Goal: Information Seeking & Learning: Learn about a topic

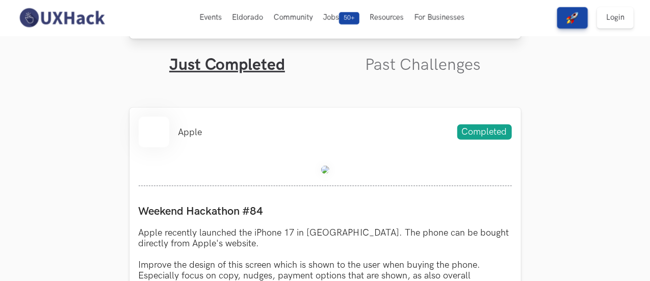
scroll to position [314, 0]
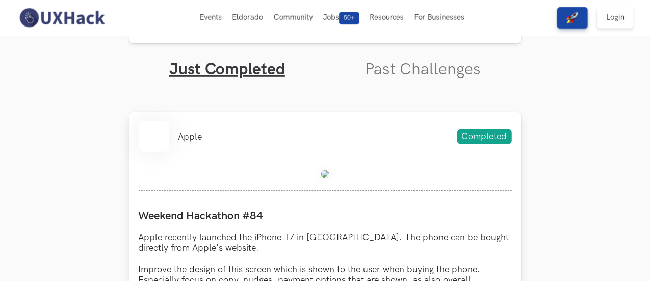
click at [326, 172] on img at bounding box center [325, 174] width 8 height 8
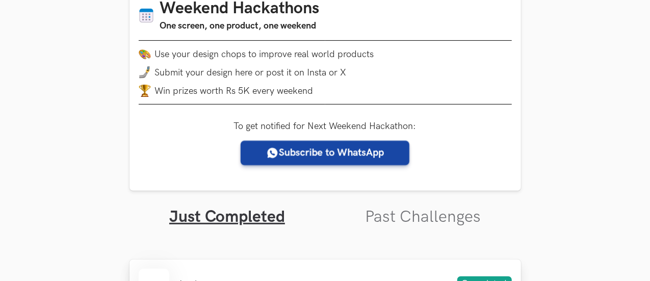
scroll to position [104, 0]
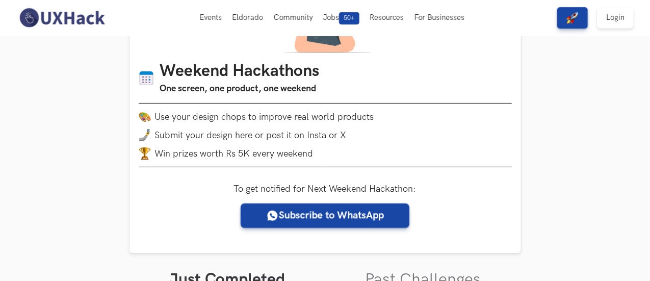
click at [350, 136] on li "Submit your design here or post it on Insta or X" at bounding box center [325, 135] width 373 height 12
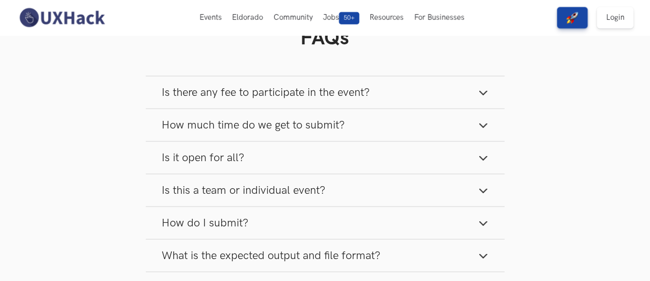
scroll to position [691, 0]
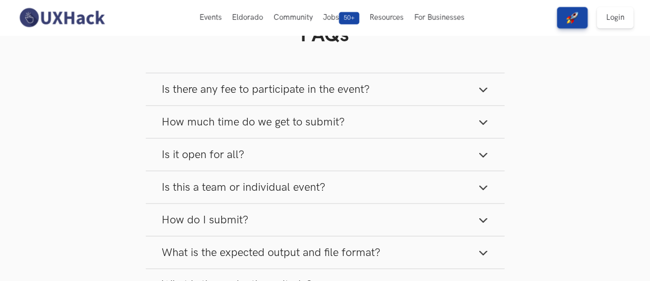
click at [337, 103] on button "Is there any fee to participate in the event?" at bounding box center [325, 89] width 359 height 32
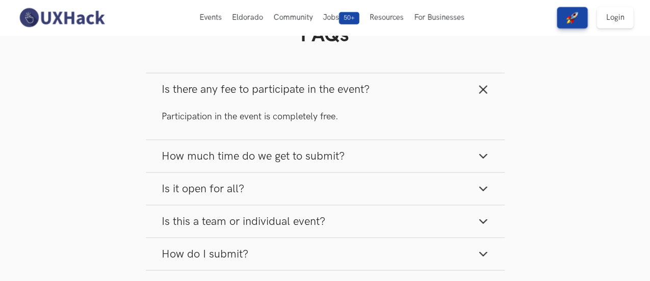
click at [335, 148] on button "How much time do we get to submit?" at bounding box center [325, 156] width 359 height 32
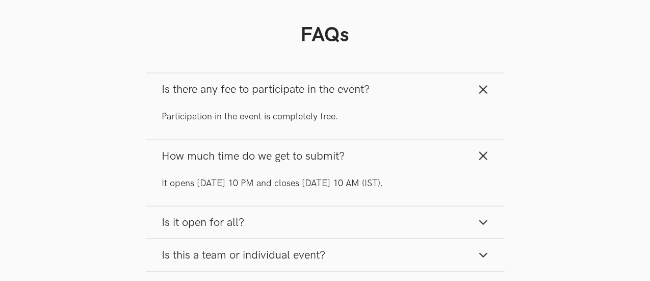
scroll to position [773, 0]
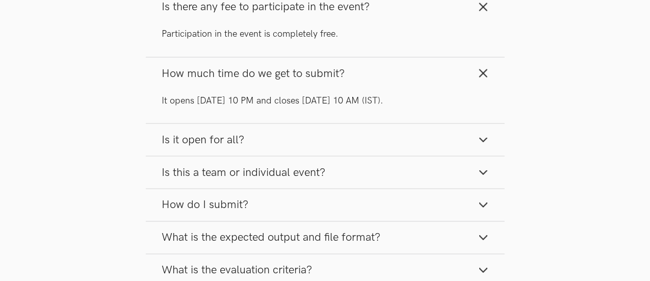
click at [318, 145] on button "Is it open for all?" at bounding box center [325, 140] width 359 height 32
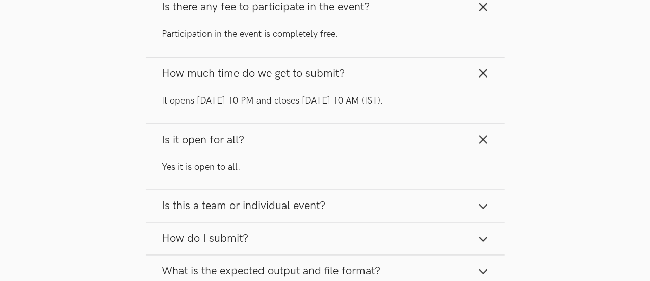
click at [305, 201] on span "Is this a team or individual event?" at bounding box center [244, 206] width 164 height 14
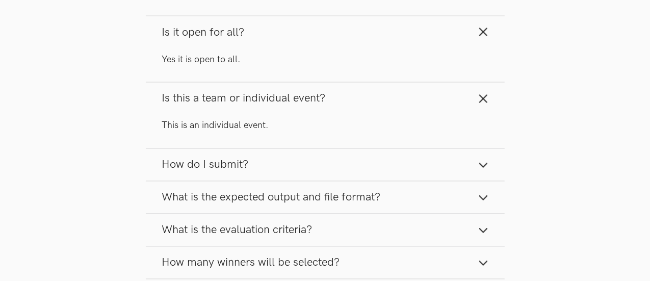
scroll to position [885, 0]
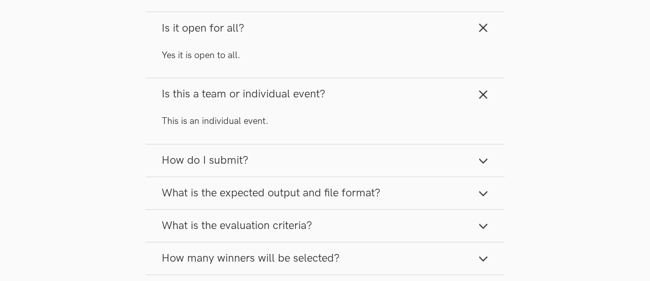
click at [308, 161] on button "How do I submit?" at bounding box center [325, 161] width 359 height 32
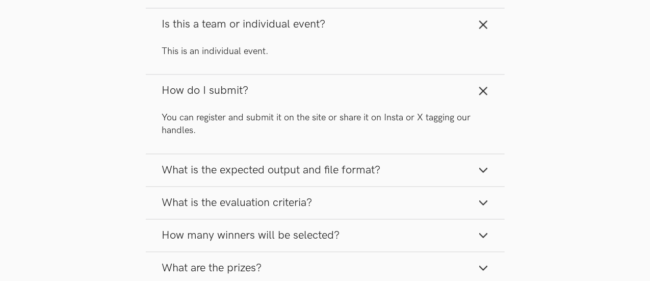
scroll to position [956, 0]
click at [297, 170] on span "What is the expected output and file format?" at bounding box center [271, 170] width 219 height 14
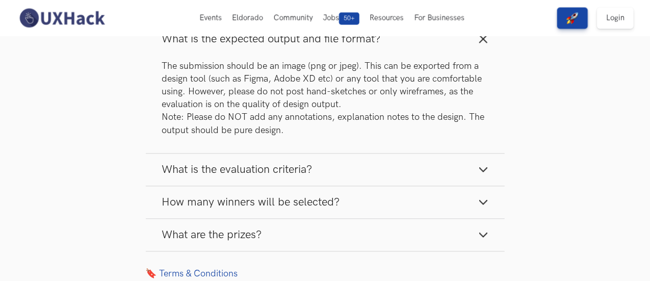
scroll to position [1085, 0]
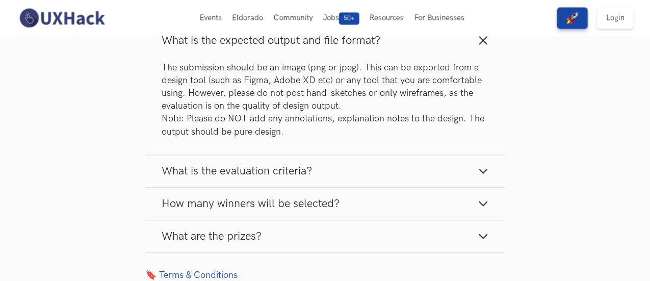
click at [301, 162] on button "What is the evaluation criteria?" at bounding box center [325, 171] width 359 height 32
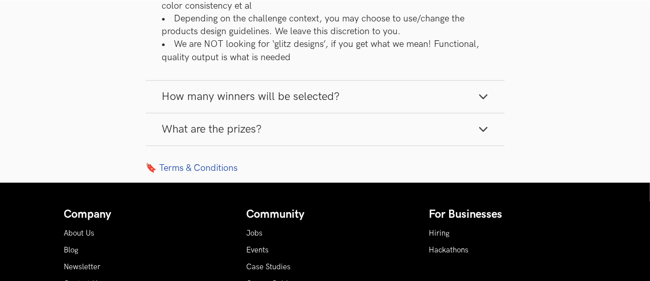
scroll to position [1354, 0]
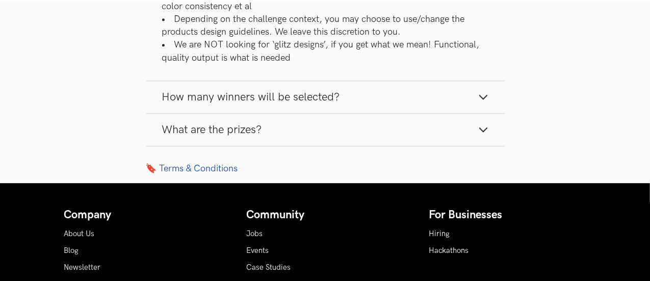
click at [426, 121] on button "What are the prizes?" at bounding box center [325, 130] width 359 height 32
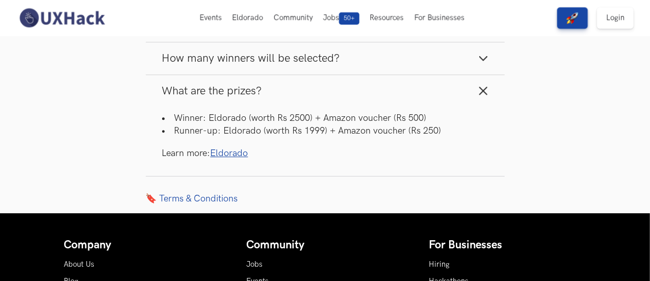
scroll to position [1393, 0]
click at [414, 61] on button "How many winners will be selected?" at bounding box center [325, 58] width 359 height 32
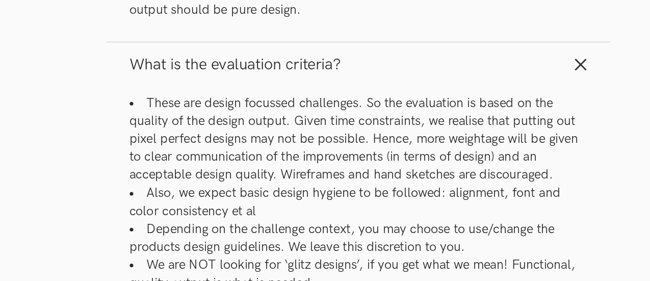
scroll to position [1173, 0]
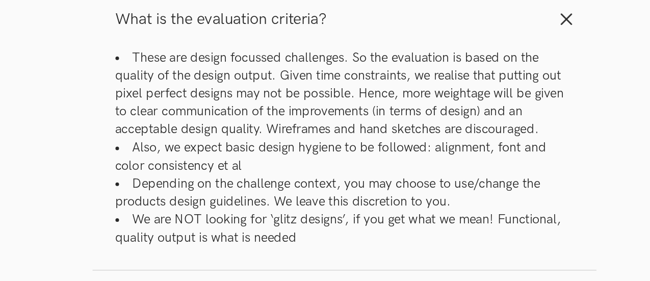
drag, startPoint x: 371, startPoint y: 128, endPoint x: 285, endPoint y: 112, distance: 87.7
click at [285, 112] on li "These are design focussed challenges. So the evaluation is based on the quality…" at bounding box center [325, 136] width 326 height 64
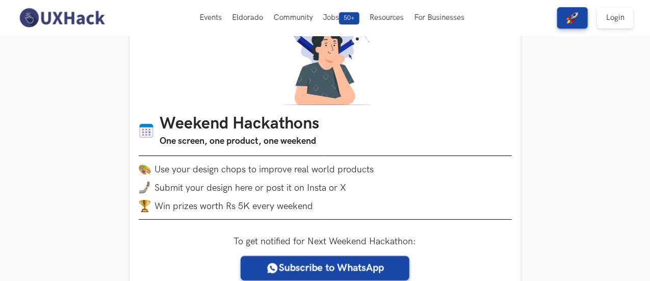
scroll to position [0, 0]
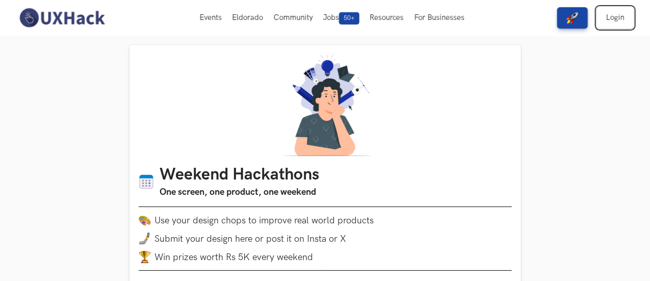
click at [614, 24] on link "Login" at bounding box center [615, 17] width 37 height 21
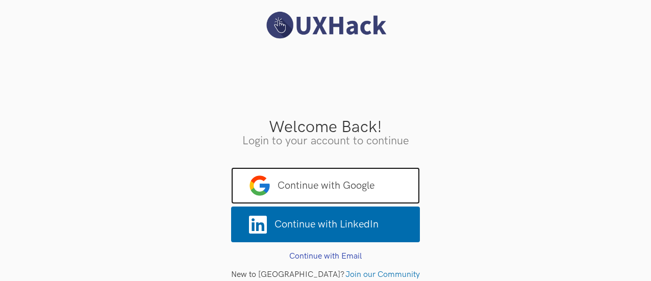
click at [333, 188] on span "Continue with Google" at bounding box center [325, 185] width 189 height 37
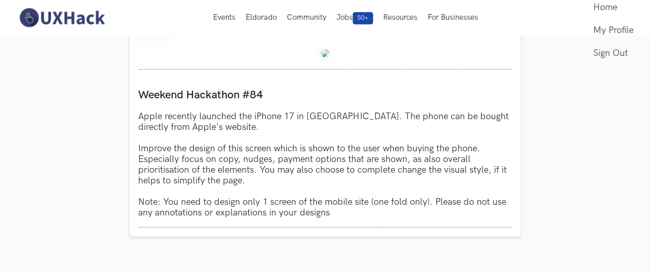
scroll to position [303, 0]
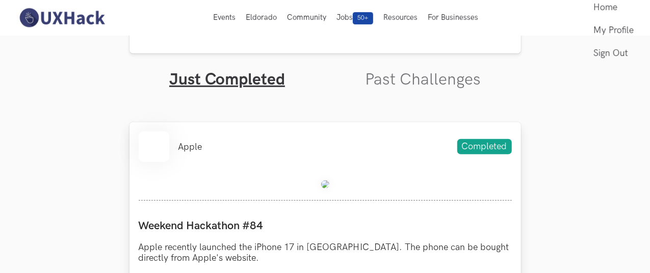
click at [325, 186] on img at bounding box center [325, 185] width 8 height 8
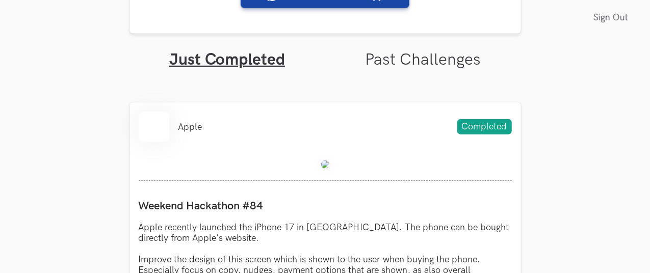
scroll to position [325, 0]
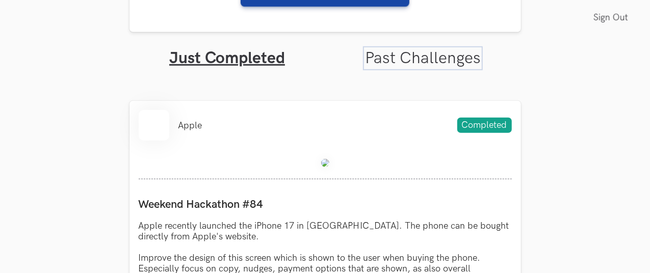
click at [411, 59] on link "Past Challenges" at bounding box center [423, 58] width 116 height 20
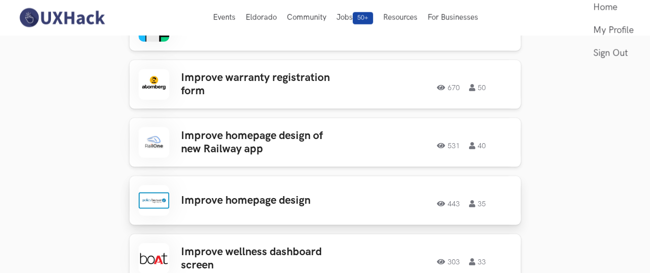
scroll to position [639, 0]
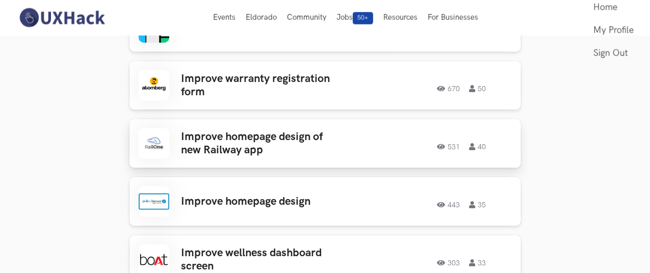
click at [254, 136] on h3 "Improve homepage design of new Railway app" at bounding box center [261, 144] width 159 height 27
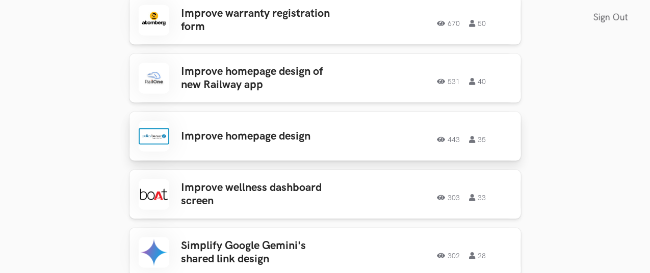
scroll to position [706, 0]
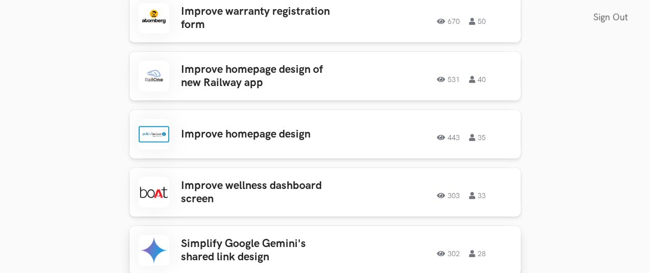
click at [243, 251] on h3 "Simplify Google Gemini's shared link design" at bounding box center [261, 251] width 159 height 27
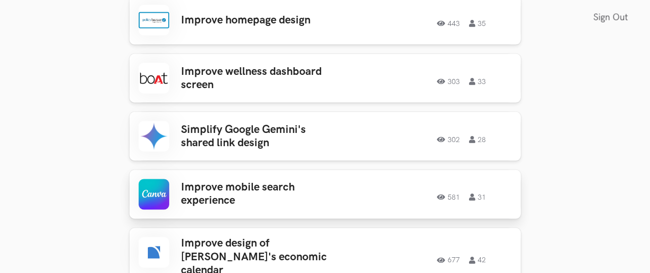
scroll to position [902, 0]
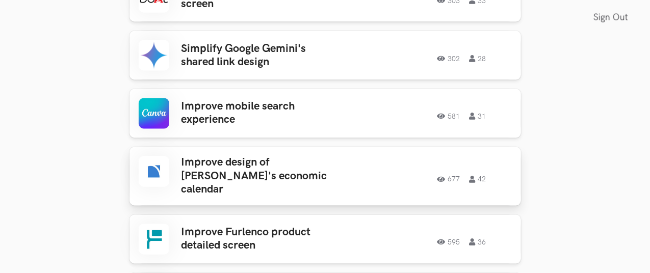
click at [286, 167] on h3 "Improve design of Zerodha's economic calendar" at bounding box center [261, 177] width 159 height 40
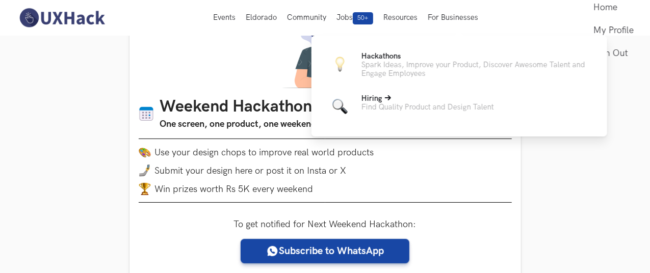
scroll to position [148, 0]
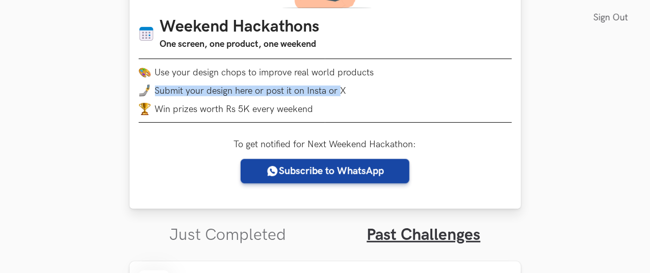
drag, startPoint x: 154, startPoint y: 87, endPoint x: 342, endPoint y: 95, distance: 187.9
click at [342, 95] on li "Submit your design here or post it on Insta or X" at bounding box center [325, 91] width 373 height 12
click at [342, 95] on span "Submit your design here or post it on Insta or X" at bounding box center [251, 91] width 192 height 11
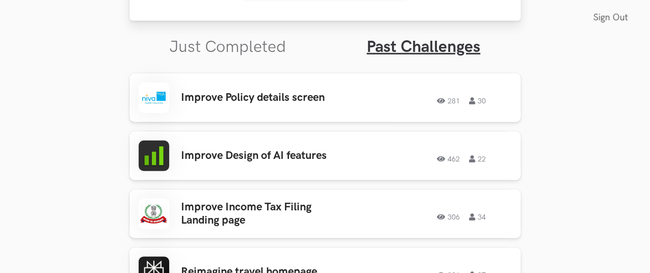
scroll to position [337, 0]
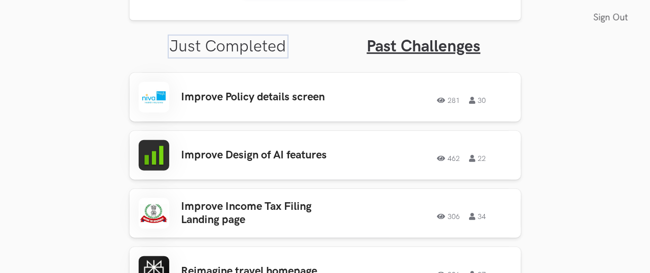
click at [233, 52] on link "Just Completed" at bounding box center [228, 47] width 117 height 20
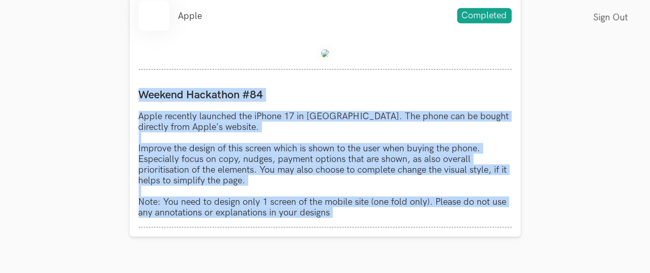
scroll to position [437, 0]
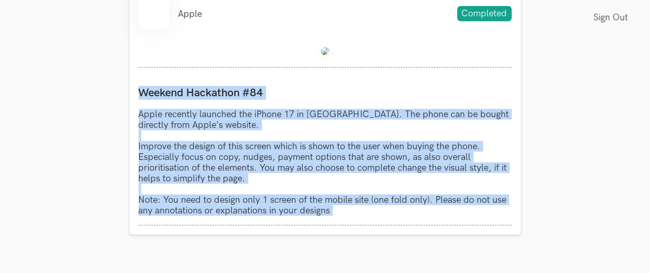
drag, startPoint x: 139, startPoint y: 88, endPoint x: 326, endPoint y: 238, distance: 240.2
click at [326, 238] on div "Weekend Hackathons One screen, one product, one weekend Use your design chops t…" at bounding box center [326, 128] width 392 height 1041
copy div "Weekend Hackathon #84 Apple recently launched the iPhone 17 in India. The phone…"
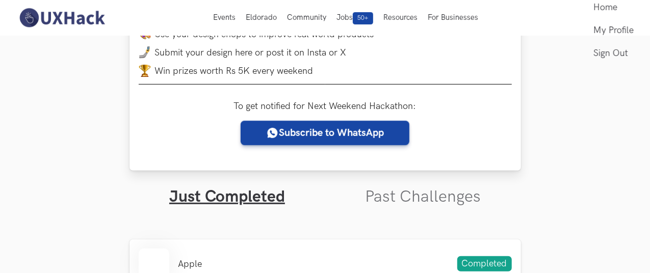
scroll to position [0, 0]
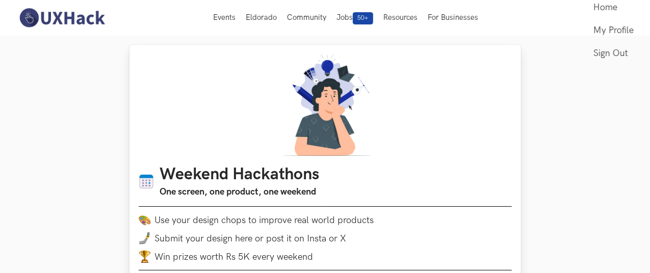
click at [174, 139] on div "Weekend Hackathons One screen, one product, one weekend Use your design chops t…" at bounding box center [326, 201] width 392 height 312
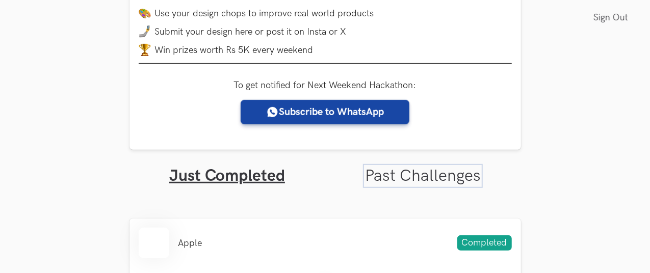
click at [389, 171] on link "Past Challenges" at bounding box center [423, 176] width 116 height 20
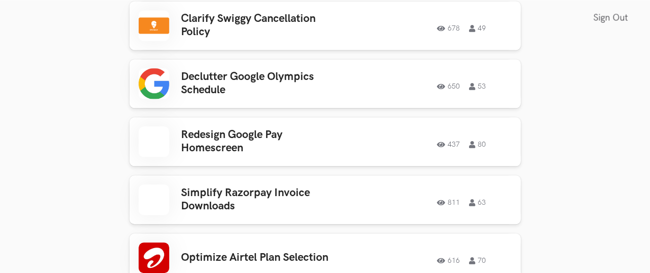
scroll to position [3104, 1]
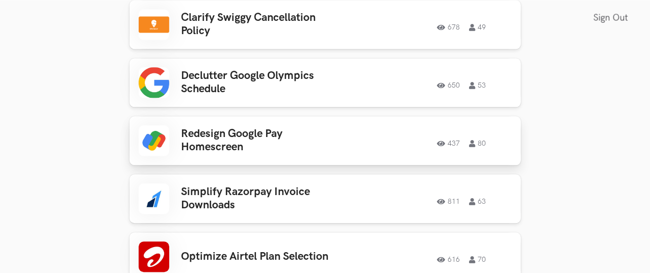
click at [234, 128] on h3 "Redesign Google Pay Homescreen" at bounding box center [261, 141] width 159 height 27
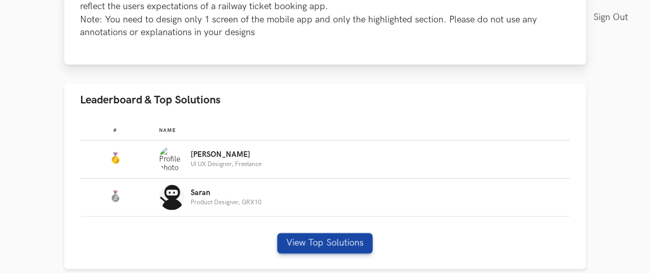
scroll to position [542, 0]
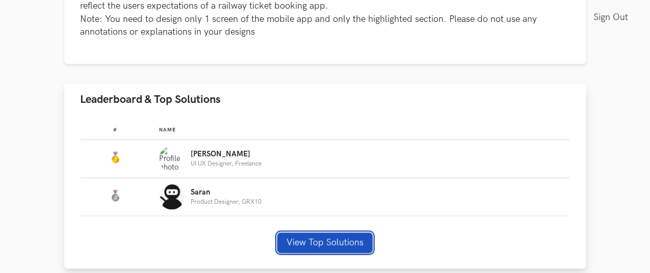
click at [331, 233] on button "View Top Solutions" at bounding box center [324, 243] width 95 height 20
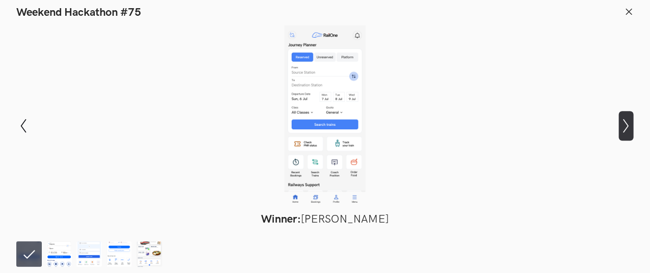
click at [626, 118] on button "Show next slide" at bounding box center [626, 126] width 15 height 30
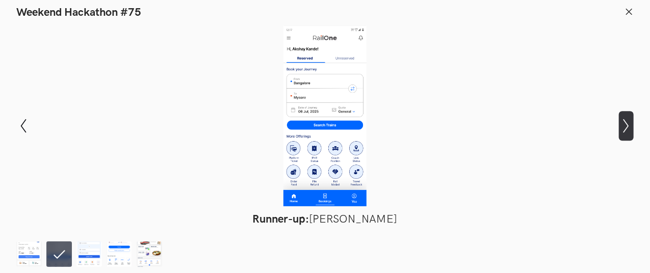
click at [626, 118] on button "Show next slide" at bounding box center [626, 126] width 15 height 30
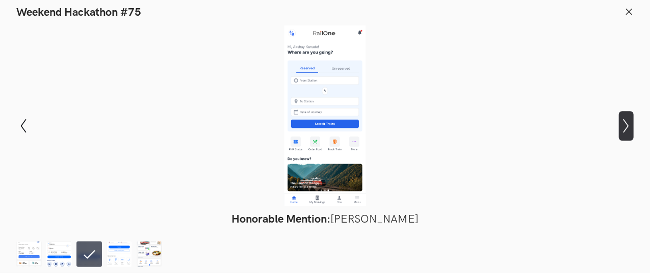
click at [626, 118] on button "Show next slide" at bounding box center [626, 126] width 15 height 30
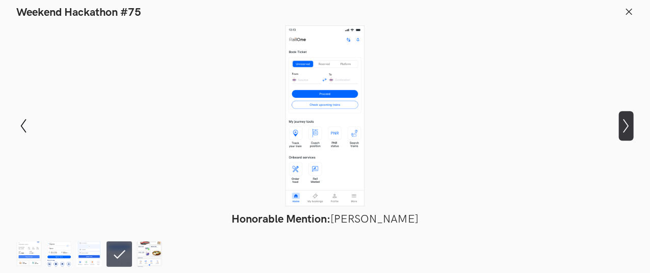
click at [626, 118] on button "Show next slide" at bounding box center [626, 126] width 15 height 30
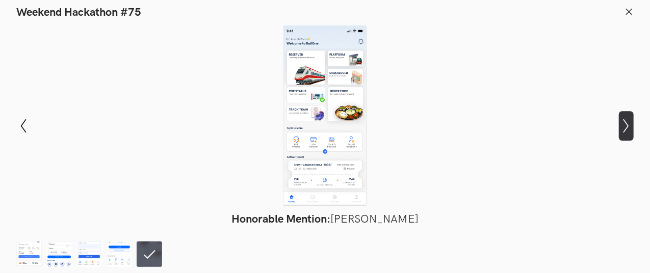
click at [626, 118] on button "Show next slide" at bounding box center [626, 126] width 15 height 30
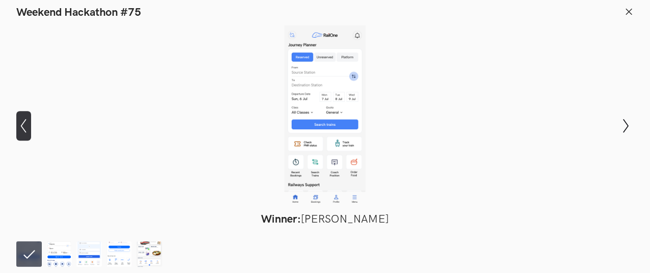
click at [22, 122] on icon "Show previous slide" at bounding box center [23, 126] width 15 height 15
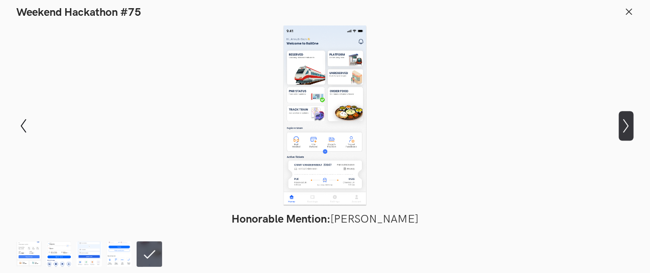
click at [628, 121] on icon "Show next slide" at bounding box center [626, 126] width 15 height 15
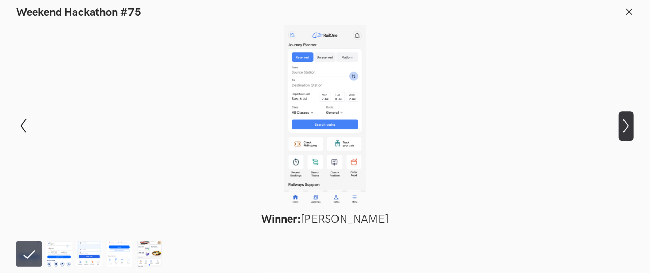
click at [628, 121] on icon "Show next slide" at bounding box center [626, 126] width 15 height 15
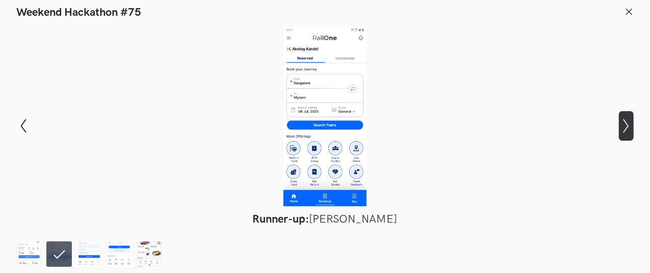
click at [628, 121] on icon "Show next slide" at bounding box center [626, 126] width 15 height 15
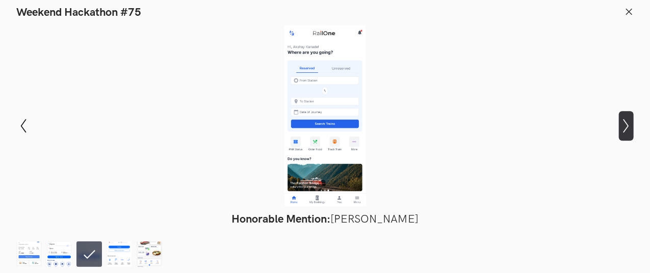
click at [628, 121] on icon "Show next slide" at bounding box center [626, 126] width 15 height 15
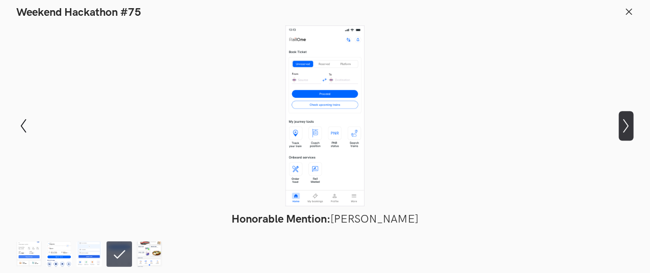
click at [628, 121] on icon "Show next slide" at bounding box center [626, 126] width 15 height 15
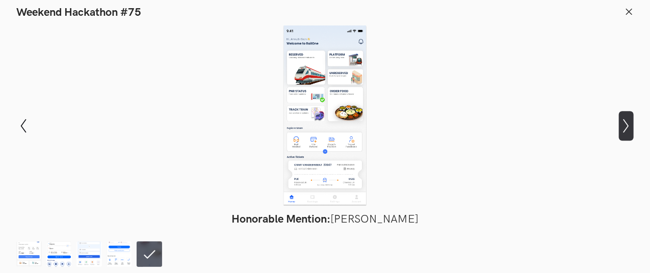
click at [628, 121] on icon "Show next slide" at bounding box center [626, 126] width 15 height 15
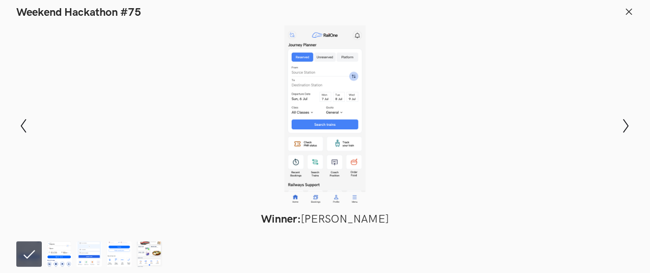
click at [627, 11] on icon at bounding box center [629, 11] width 9 height 9
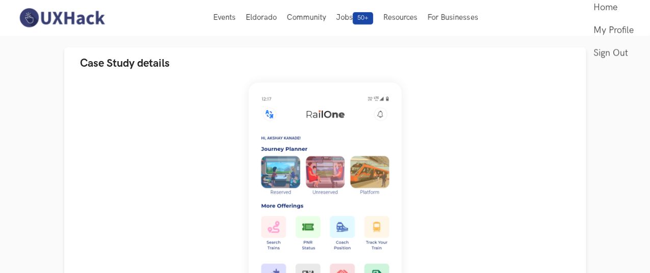
scroll to position [0, 8]
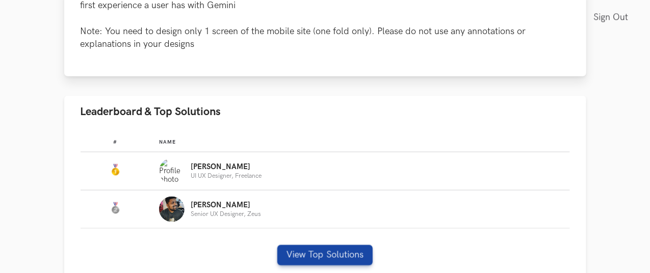
scroll to position [559, 0]
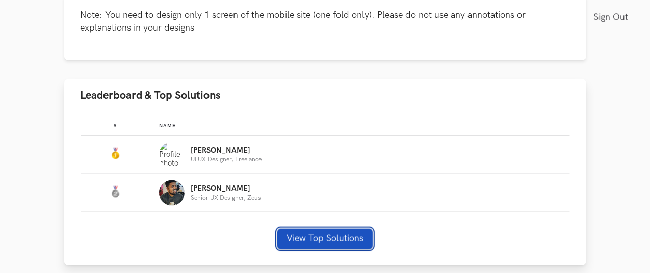
click at [320, 229] on button "View Top Solutions" at bounding box center [324, 239] width 95 height 20
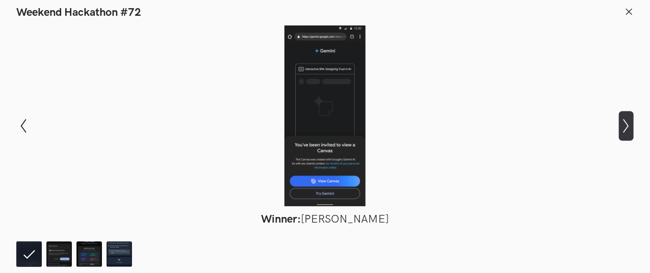
click at [625, 123] on icon "Show next slide" at bounding box center [626, 126] width 15 height 15
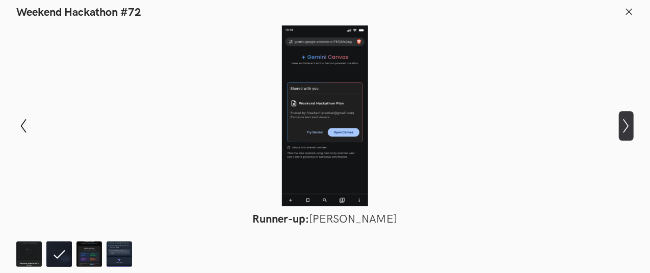
click at [625, 123] on icon "Show next slide" at bounding box center [626, 126] width 15 height 15
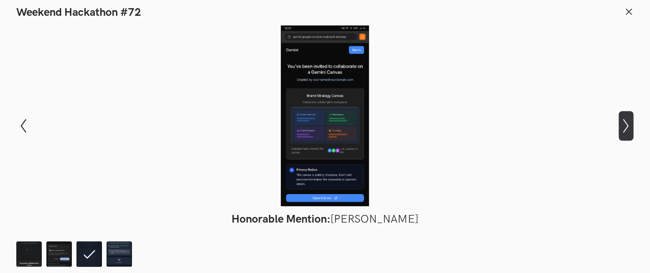
click at [625, 123] on icon "Show next slide" at bounding box center [626, 126] width 15 height 15
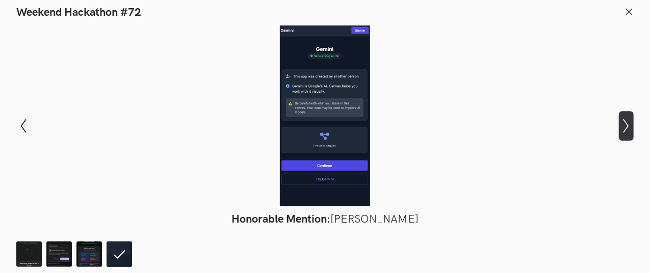
click at [625, 123] on icon "Show next slide" at bounding box center [626, 126] width 15 height 15
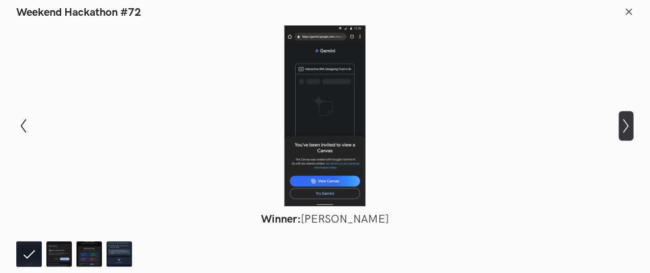
click at [625, 123] on icon "Show next slide" at bounding box center [626, 126] width 15 height 15
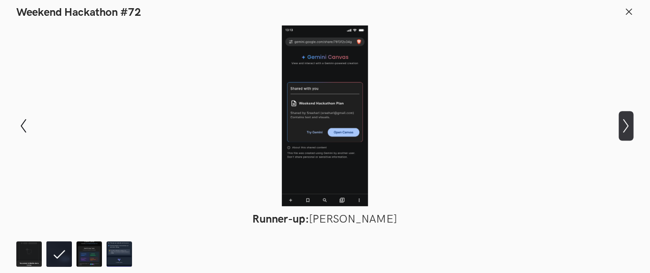
click at [625, 123] on icon "Show next slide" at bounding box center [626, 126] width 15 height 15
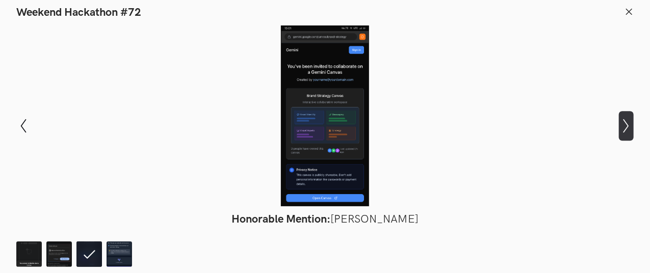
click at [621, 119] on button "Show next slide" at bounding box center [626, 126] width 15 height 30
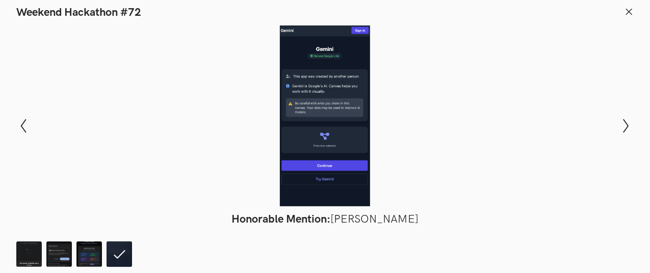
click at [628, 16] on icon at bounding box center [629, 11] width 9 height 9
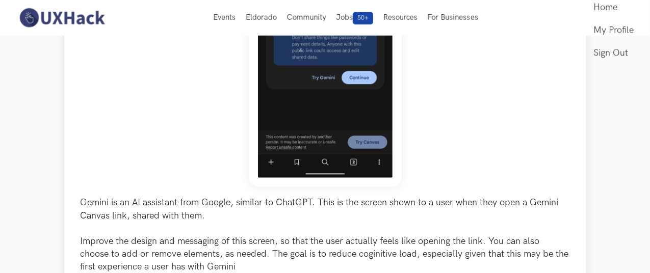
scroll to position [0, 0]
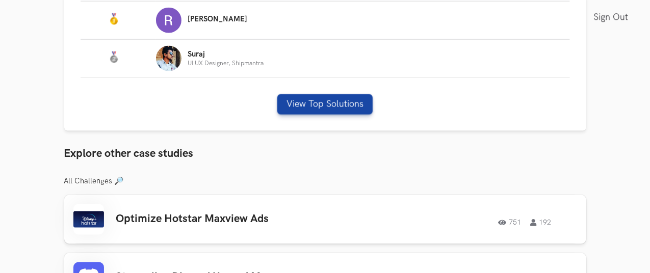
scroll to position [696, 10]
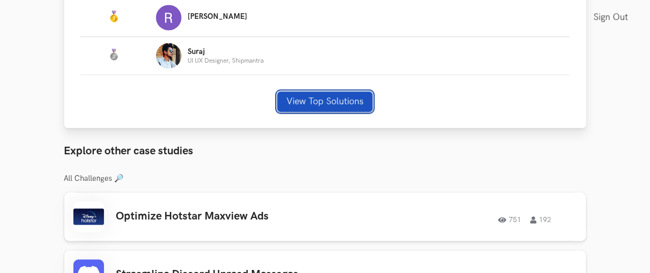
click at [334, 92] on button "View Top Solutions" at bounding box center [324, 102] width 95 height 20
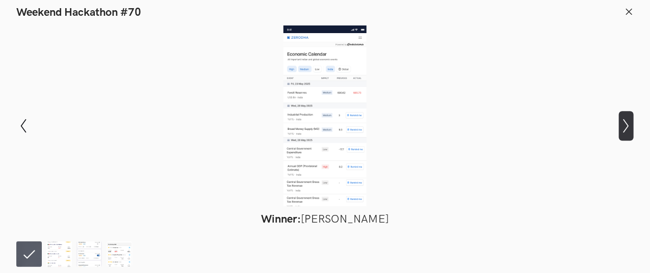
click at [625, 115] on button "Show next slide" at bounding box center [626, 126] width 15 height 30
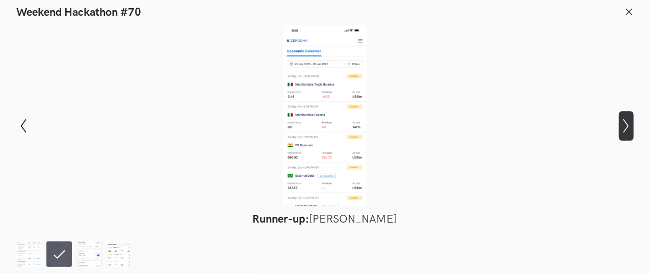
click at [630, 120] on icon "Show next slide" at bounding box center [626, 126] width 15 height 15
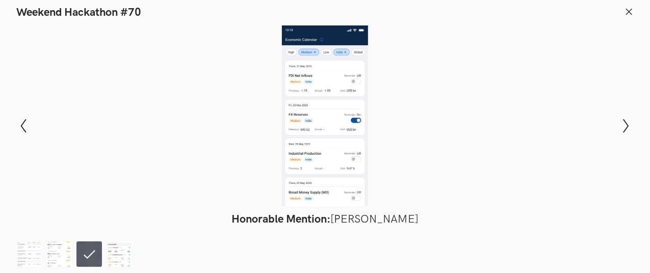
click at [624, 15] on header "Weekend Hackathon #70" at bounding box center [325, 9] width 650 height 19
click at [632, 10] on icon at bounding box center [629, 11] width 9 height 9
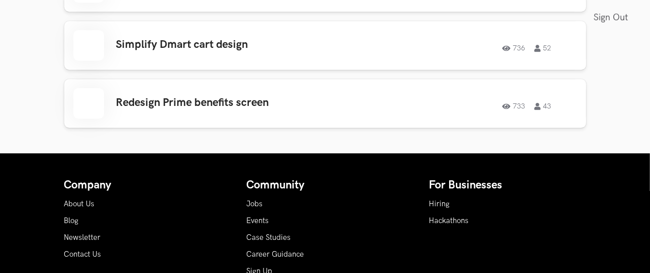
scroll to position [1625, 18]
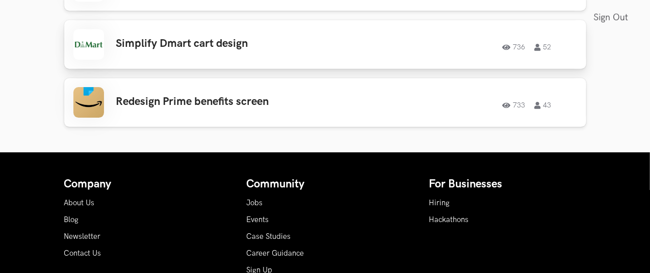
click at [174, 37] on h3 "Simplify Dmart cart design" at bounding box center [228, 43] width 224 height 13
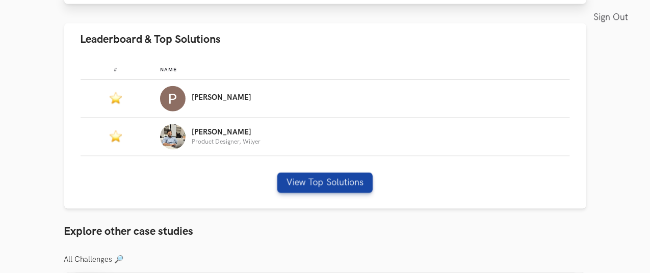
scroll to position [602, 0]
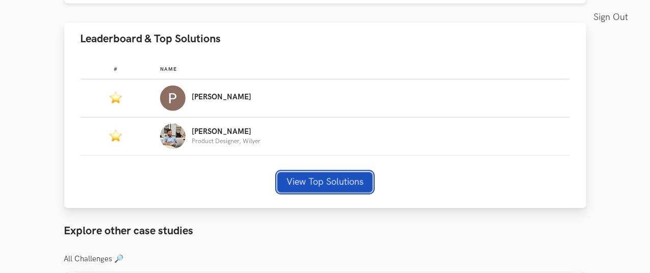
click at [331, 178] on button "View Top Solutions" at bounding box center [324, 182] width 95 height 20
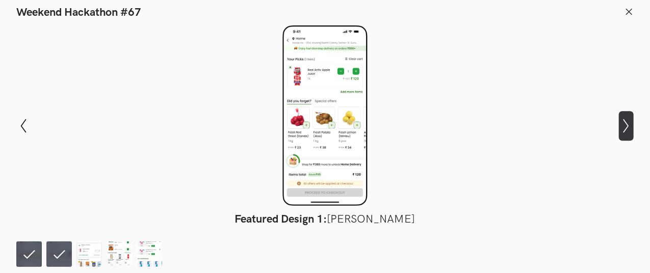
click at [629, 133] on button "Show next slide" at bounding box center [626, 126] width 15 height 30
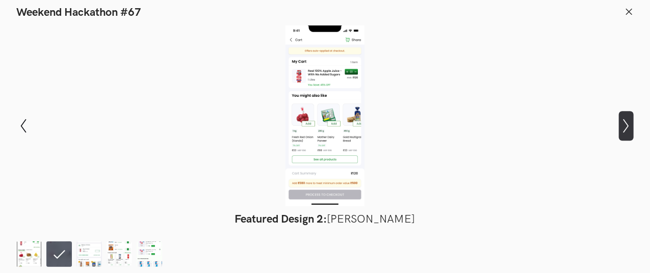
click at [629, 133] on button "Show next slide" at bounding box center [626, 126] width 15 height 30
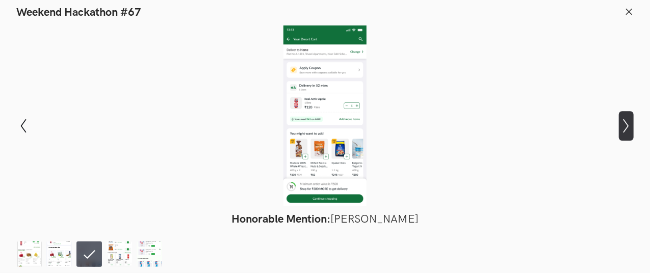
click at [629, 133] on button "Show next slide" at bounding box center [626, 126] width 15 height 30
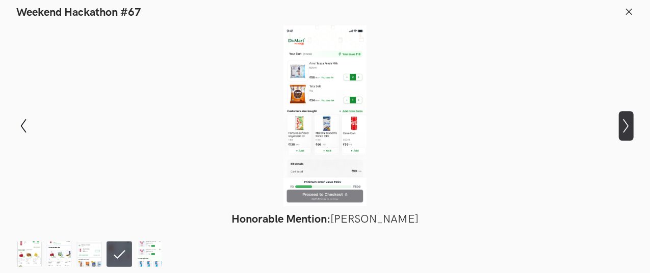
click at [629, 133] on button "Show next slide" at bounding box center [626, 126] width 15 height 30
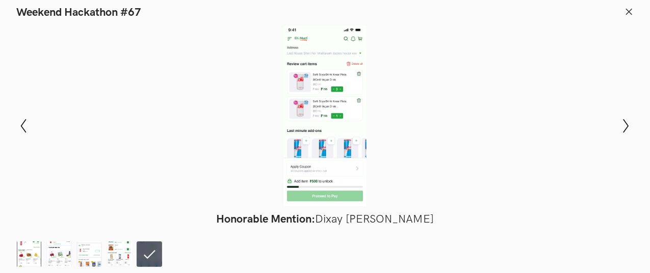
click at [626, 10] on icon at bounding box center [629, 11] width 9 height 9
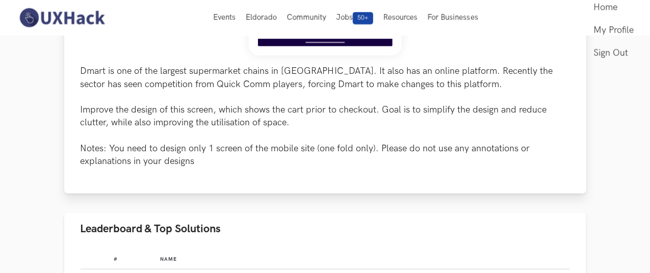
scroll to position [413, 0]
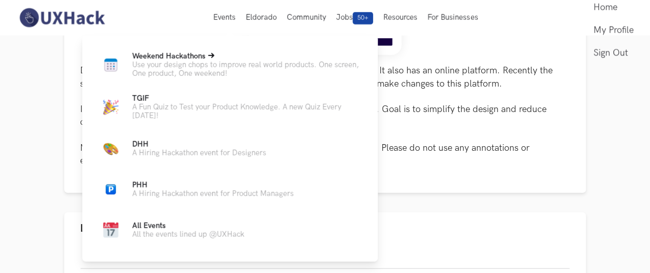
click at [185, 59] on span "Weekend Hackathons Live" at bounding box center [168, 56] width 73 height 9
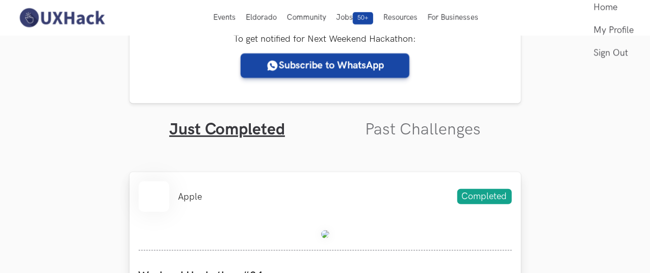
scroll to position [252, 0]
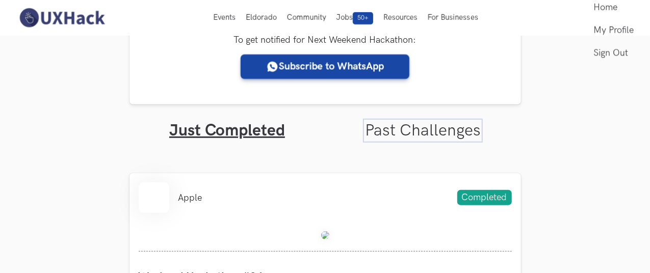
click at [408, 124] on link "Past Challenges" at bounding box center [423, 131] width 116 height 20
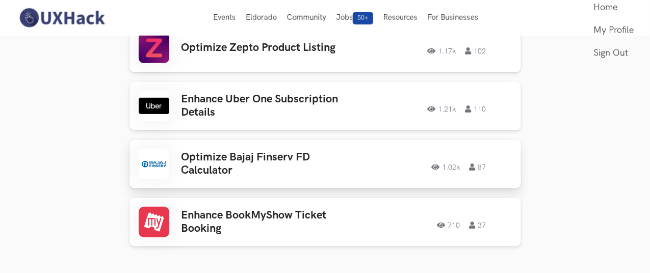
scroll to position [2198, 0]
click at [236, 155] on h3 "Optimize Bajaj Finserv FD Calculator" at bounding box center [261, 164] width 159 height 27
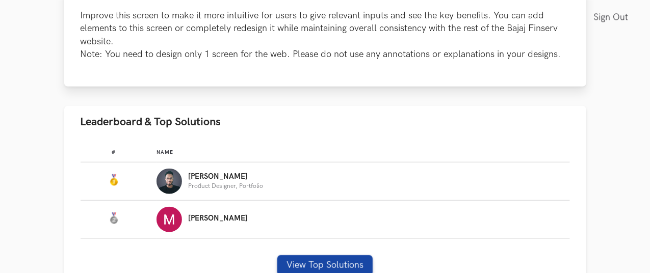
scroll to position [454, 0]
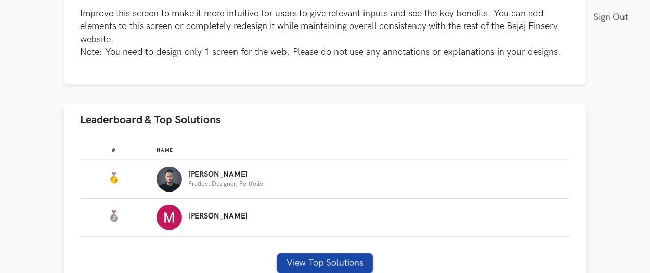
click at [157, 191] on img "Leaderboard" at bounding box center [170, 180] width 26 height 26
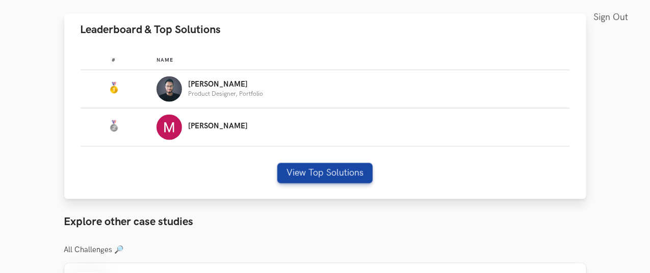
scroll to position [545, 0]
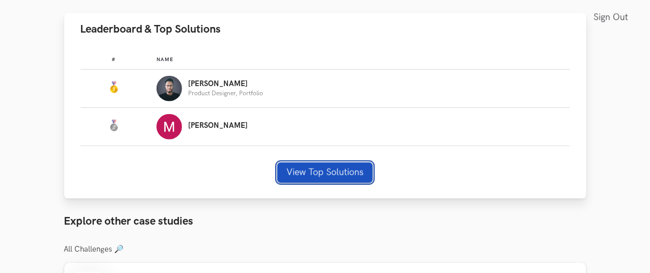
click at [285, 183] on button "View Top Solutions" at bounding box center [324, 173] width 95 height 20
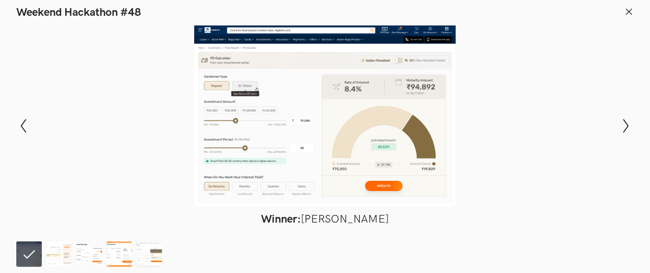
scroll to position [848, 0]
click at [338, 221] on figcaption "Winner: [PERSON_NAME]" at bounding box center [325, 220] width 576 height 14
click at [53, 257] on img at bounding box center [59, 255] width 26 height 26
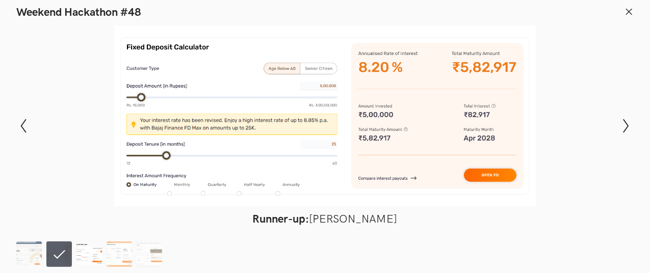
click at [81, 256] on img at bounding box center [90, 255] width 26 height 26
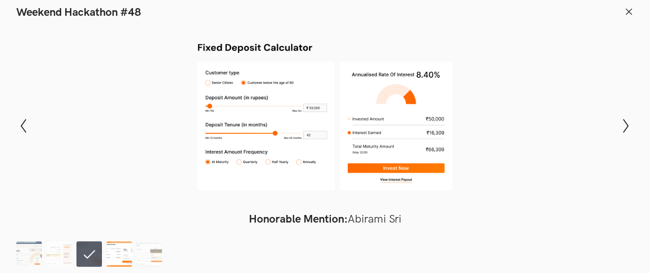
click at [111, 256] on img at bounding box center [120, 255] width 26 height 26
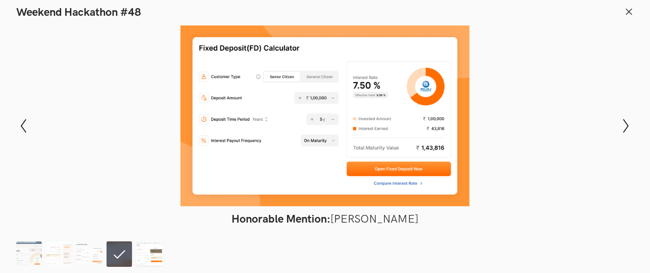
click at [149, 255] on img at bounding box center [150, 255] width 26 height 26
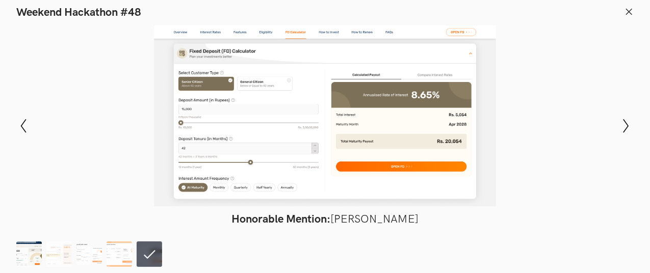
click at [24, 243] on img at bounding box center [29, 255] width 26 height 26
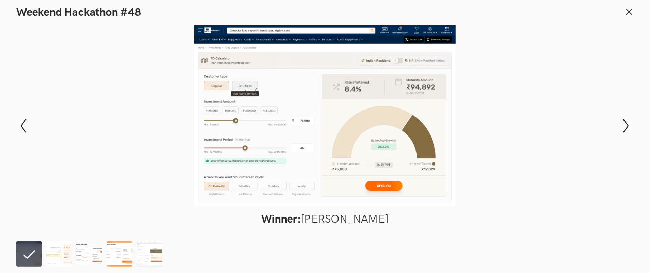
scroll to position [917, 0]
click at [44, 252] on ol at bounding box center [91, 255] width 150 height 26
click at [59, 252] on img at bounding box center [59, 255] width 26 height 26
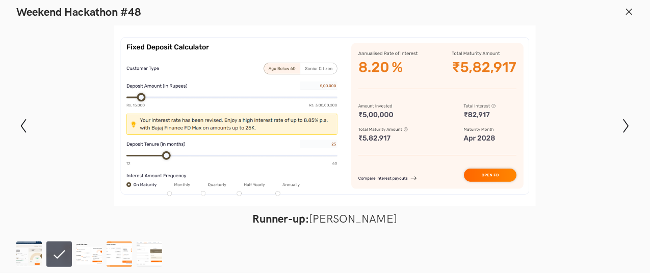
click at [629, 11] on line at bounding box center [630, 12] width 6 height 6
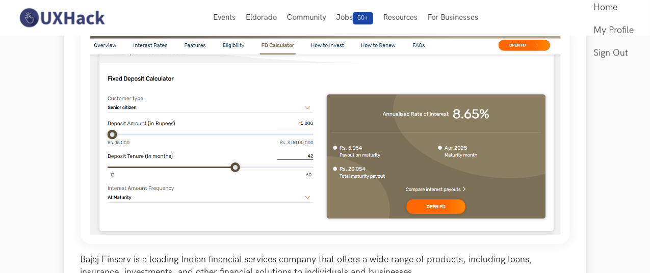
scroll to position [0, 0]
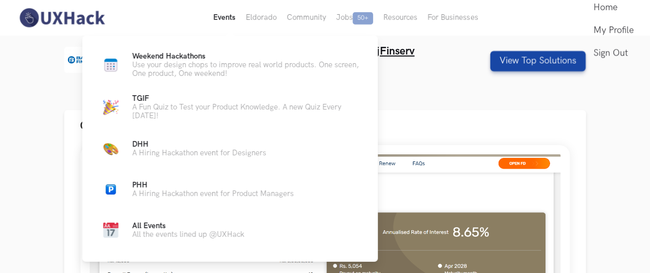
click at [232, 19] on button "Events Live" at bounding box center [224, 18] width 33 height 36
click at [195, 62] on p "Use your design chops to improve real world products. One screen, One product, …" at bounding box center [247, 69] width 230 height 17
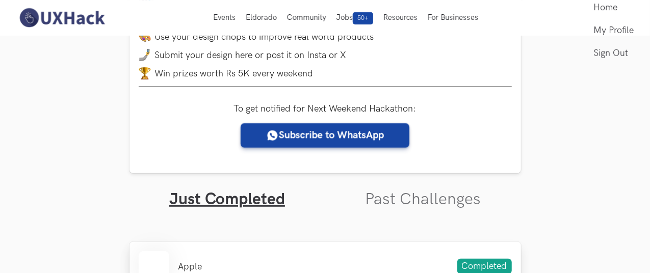
scroll to position [0, 19]
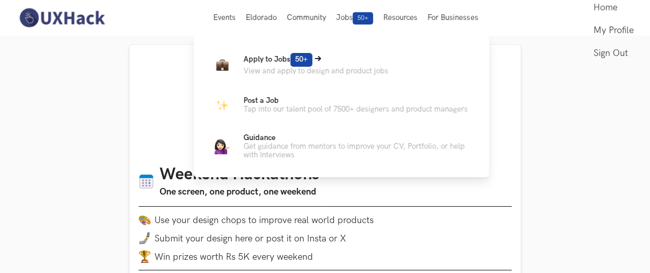
click at [334, 69] on p "View and apply to design and product jobs" at bounding box center [316, 71] width 145 height 9
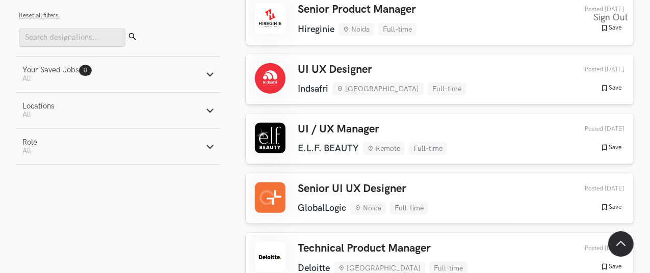
scroll to position [184, 0]
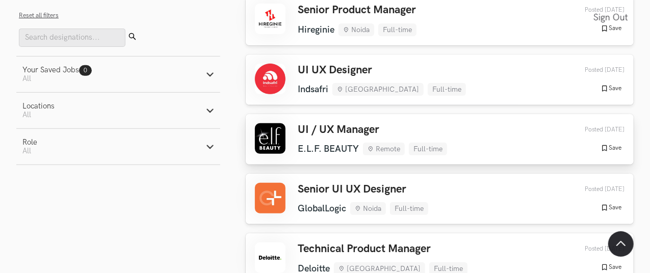
click at [373, 134] on h3 "UI / UX Manager" at bounding box center [372, 129] width 149 height 13
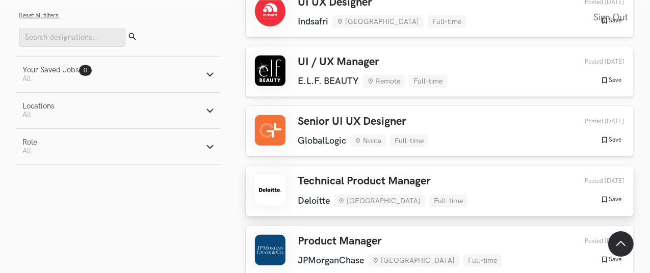
scroll to position [388, 0]
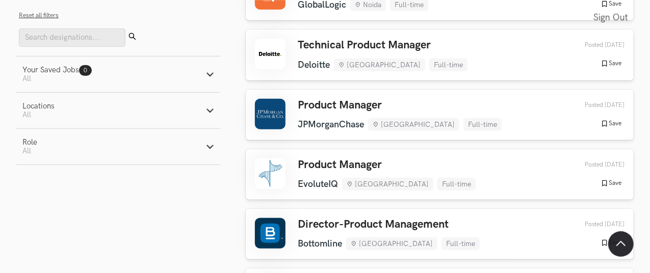
click at [214, 154] on button "Role Active filters: All" at bounding box center [118, 147] width 204 height 36
click at [208, 114] on icon "button" at bounding box center [210, 111] width 8 height 8
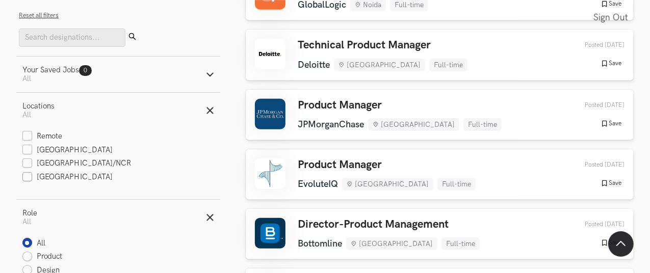
click at [59, 178] on label "Mumbai" at bounding box center [67, 177] width 91 height 11
click at [32, 178] on input "Mumbai" at bounding box center [27, 178] width 10 height 10
checkbox input "true"
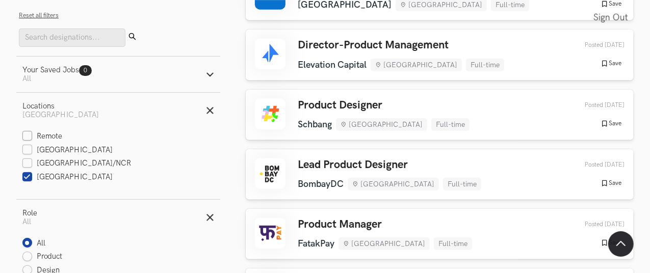
click at [30, 139] on label "Remote" at bounding box center [42, 137] width 40 height 11
click at [30, 139] on input "Remote" at bounding box center [27, 137] width 10 height 10
checkbox input "true"
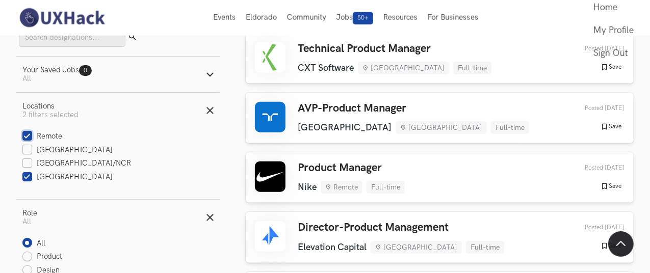
scroll to position [444, 0]
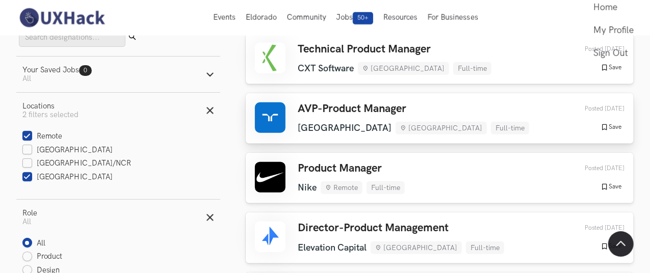
click at [355, 106] on h3 "AVP-Product Manager" at bounding box center [414, 109] width 232 height 13
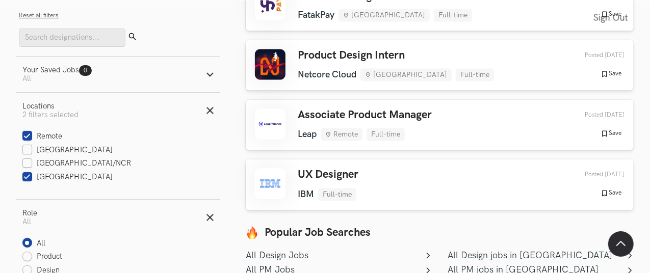
scroll to position [977, 0]
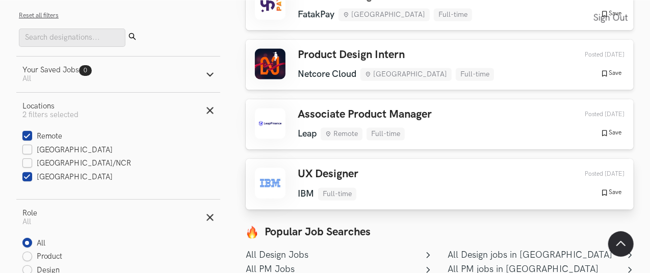
click at [344, 170] on h3 "UX Designer" at bounding box center [328, 174] width 61 height 13
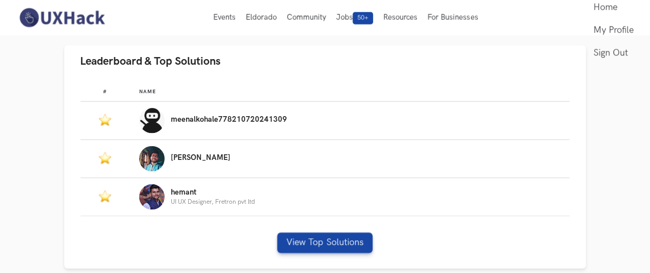
scroll to position [578, 0]
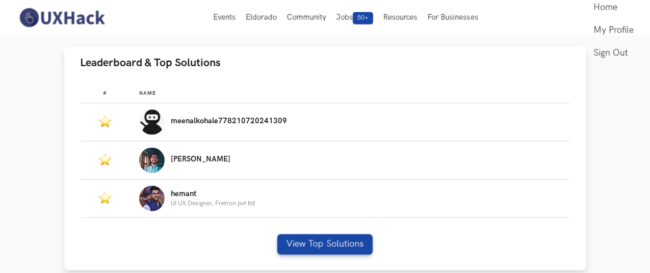
click at [139, 186] on img "Leaderboard" at bounding box center [152, 199] width 26 height 26
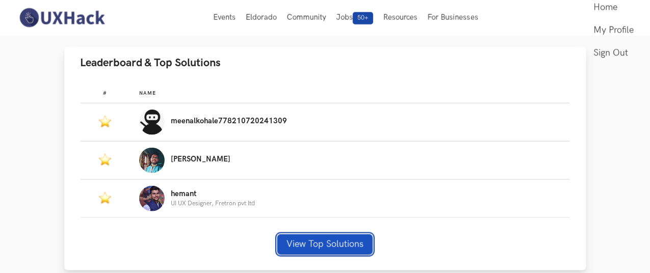
click at [328, 235] on button "View Top Solutions" at bounding box center [324, 245] width 95 height 20
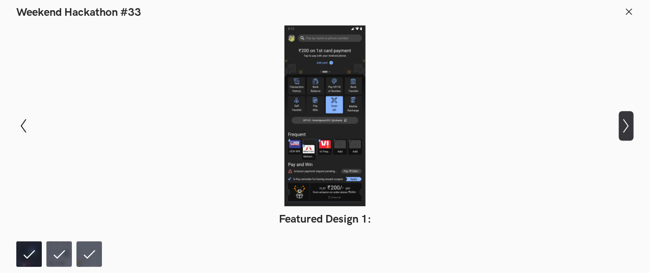
click at [623, 130] on icon "Show next slide" at bounding box center [626, 126] width 15 height 15
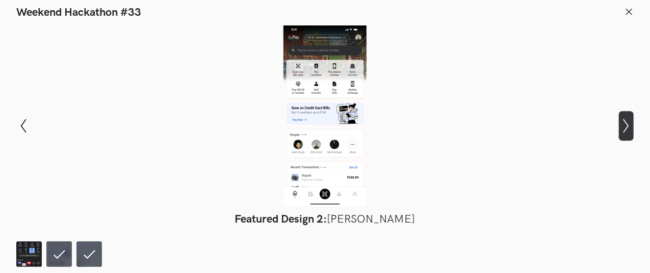
click at [619, 135] on button "Show next slide" at bounding box center [626, 126] width 15 height 30
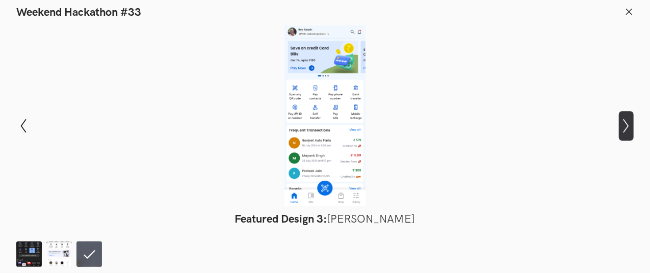
click at [624, 124] on icon "Show next slide" at bounding box center [626, 126] width 15 height 15
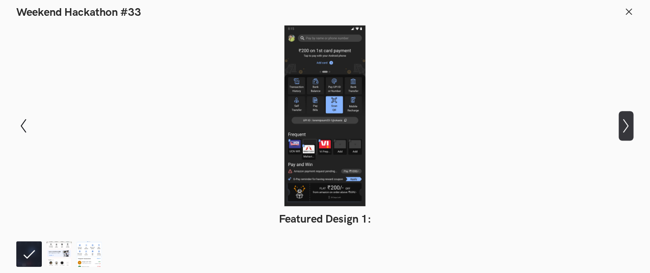
click at [624, 124] on icon "Show next slide" at bounding box center [626, 126] width 15 height 15
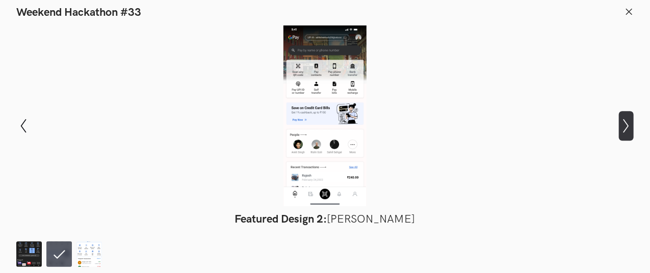
click at [624, 124] on icon "Show next slide" at bounding box center [626, 126] width 15 height 15
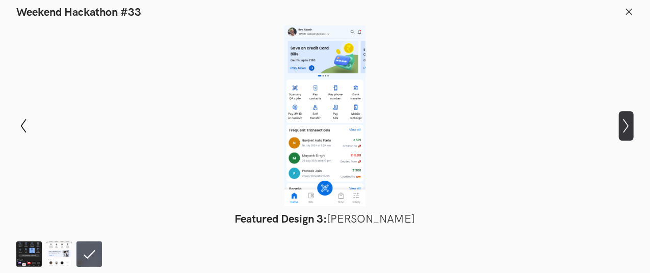
click at [624, 124] on icon "Show next slide" at bounding box center [626, 126] width 15 height 15
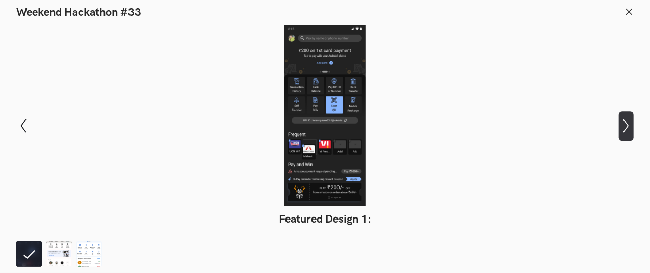
click at [624, 124] on icon "Show next slide" at bounding box center [626, 126] width 15 height 15
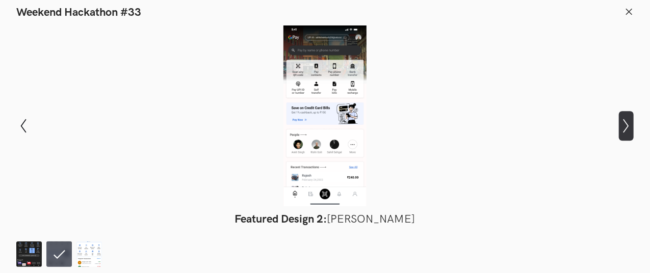
click at [624, 124] on icon "Show next slide" at bounding box center [626, 126] width 15 height 15
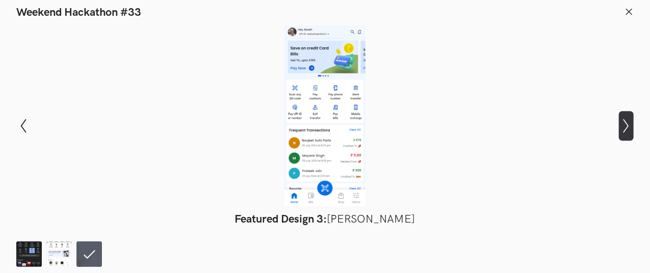
click at [624, 124] on icon "Show next slide" at bounding box center [626, 126] width 15 height 15
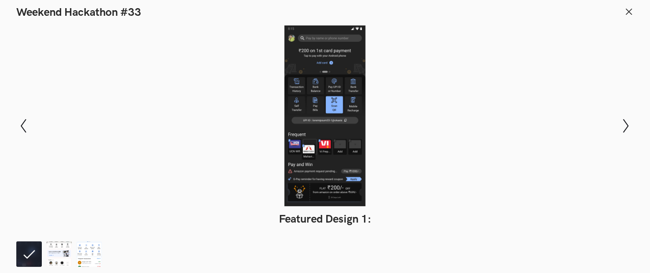
click at [627, 12] on icon at bounding box center [629, 11] width 9 height 9
